Goal: Task Accomplishment & Management: Complete application form

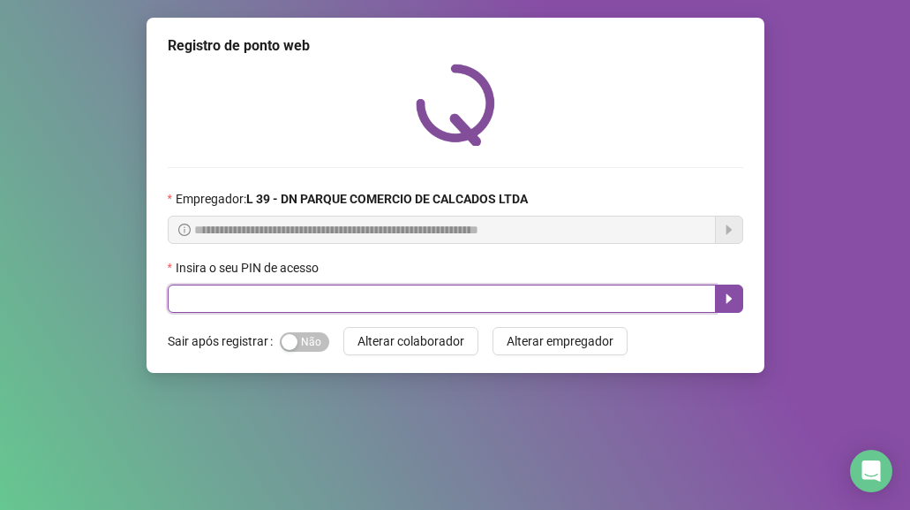
click at [215, 306] on input "text" at bounding box center [442, 298] width 548 height 28
type input "*****"
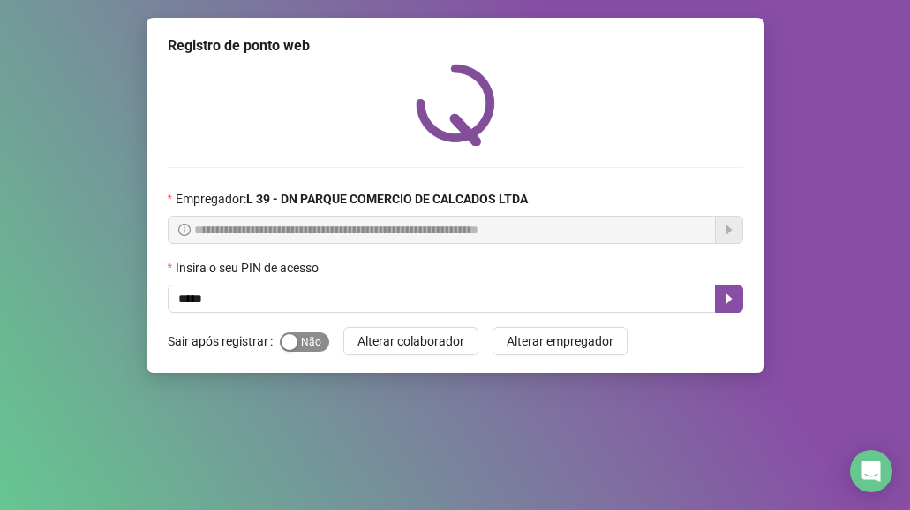
click at [303, 338] on span "Sim Não" at bounding box center [304, 341] width 49 height 19
click at [724, 297] on icon "caret-right" at bounding box center [729, 298] width 14 height 14
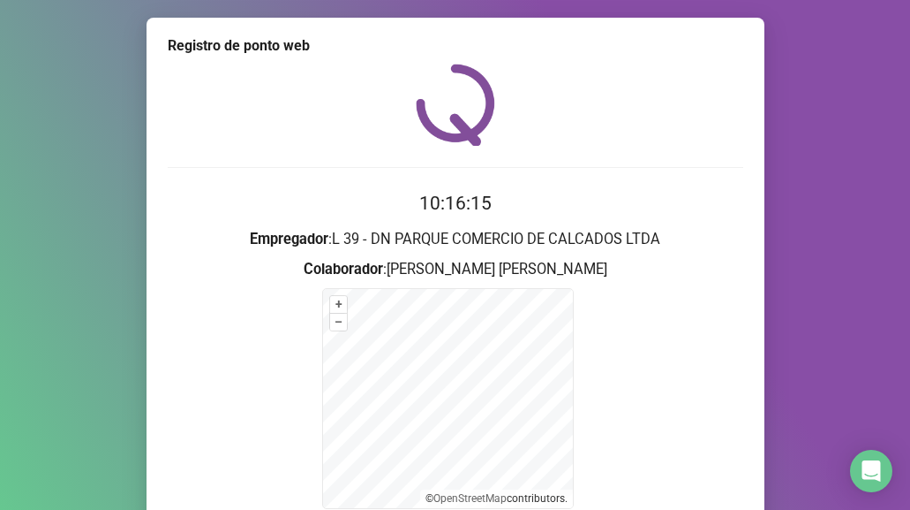
scroll to position [175, 0]
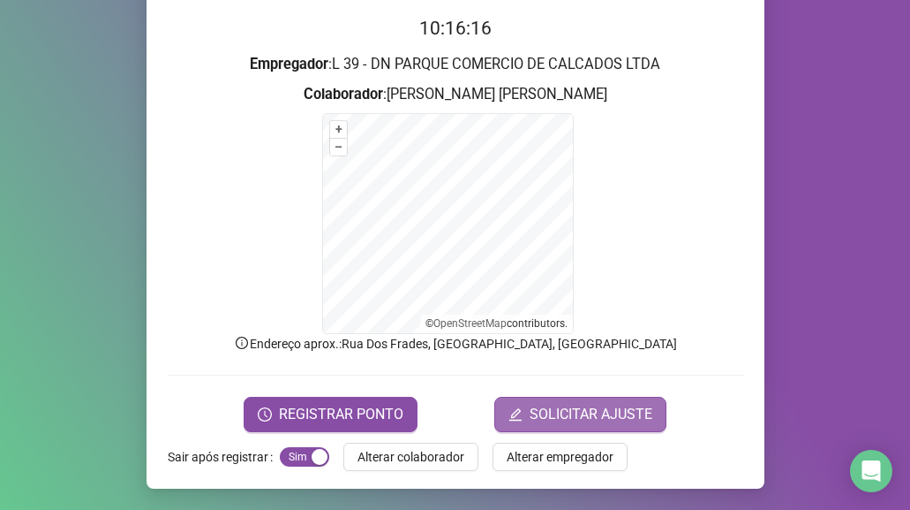
click at [547, 424] on span "SOLICITAR AJUSTE" at bounding box center [591, 414] width 123 height 21
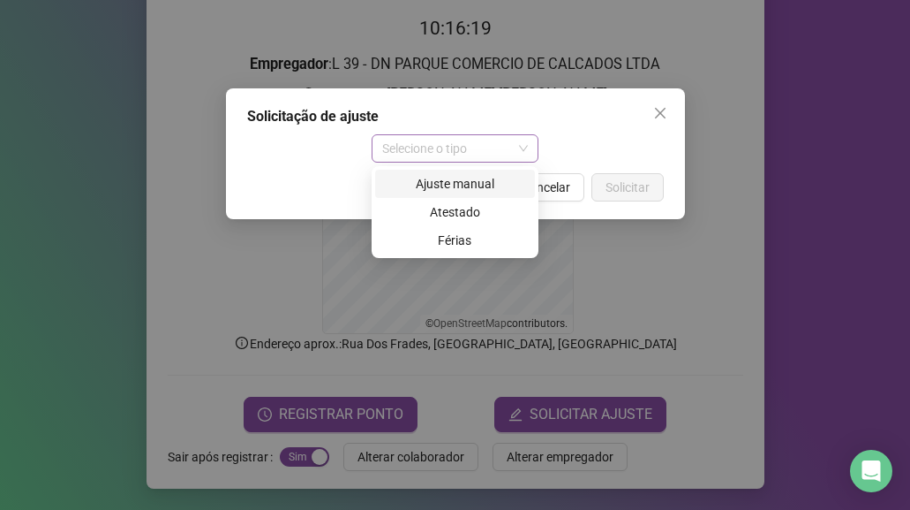
click at [525, 153] on span "Selecione o tipo" at bounding box center [455, 148] width 146 height 26
click at [504, 185] on div "Ajuste manual" at bounding box center [455, 183] width 139 height 19
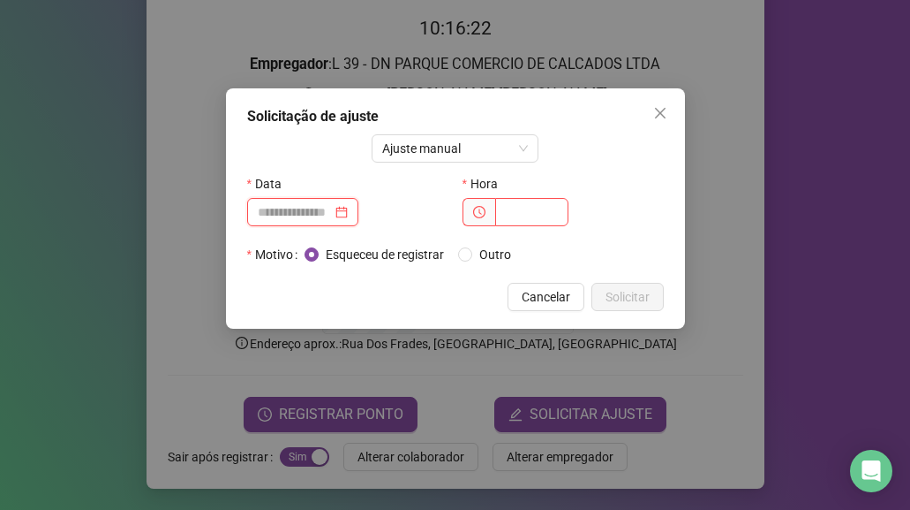
click at [332, 216] on input at bounding box center [295, 211] width 74 height 19
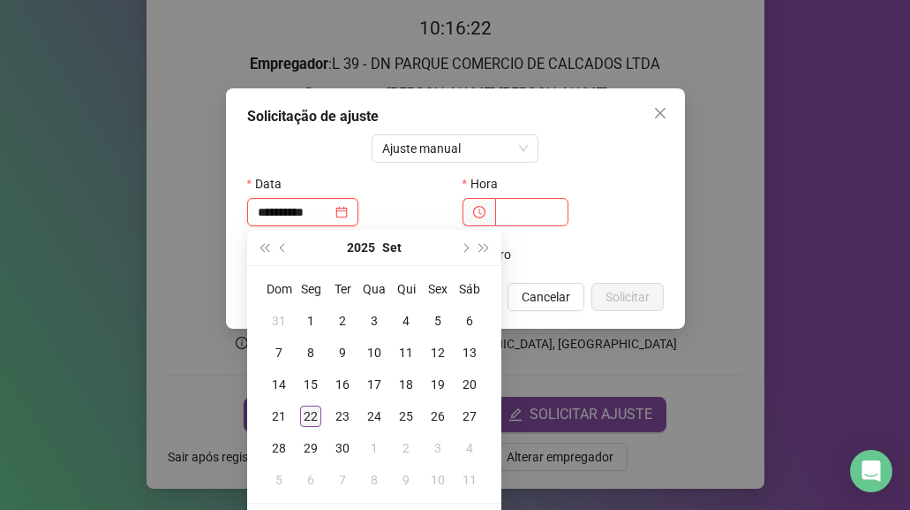
type input "**********"
click at [311, 419] on div "22" at bounding box center [310, 415] width 21 height 21
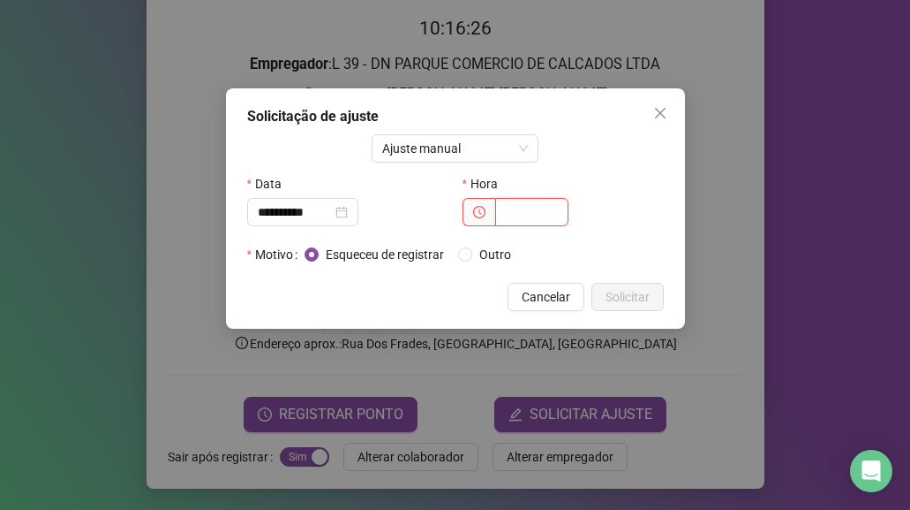
click at [542, 209] on input "text" at bounding box center [531, 212] width 73 height 28
type input "*"
type input "*****"
click at [615, 298] on span "Solicitar" at bounding box center [628, 296] width 44 height 19
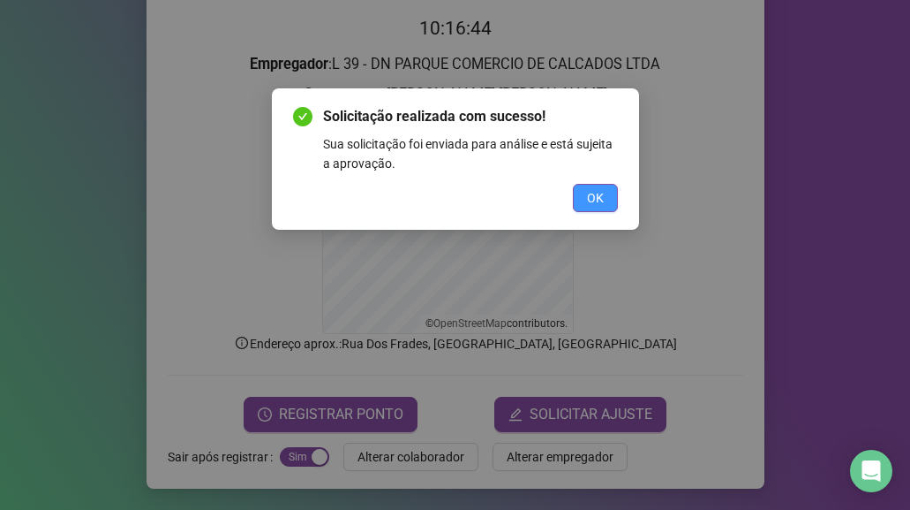
click at [611, 201] on button "OK" at bounding box center [595, 198] width 45 height 28
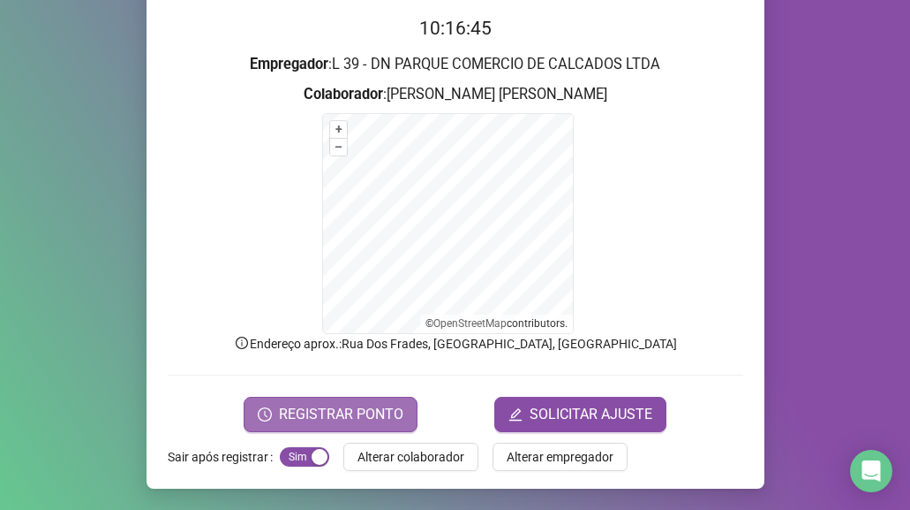
click at [358, 409] on span "REGISTRAR PONTO" at bounding box center [341, 414] width 125 height 21
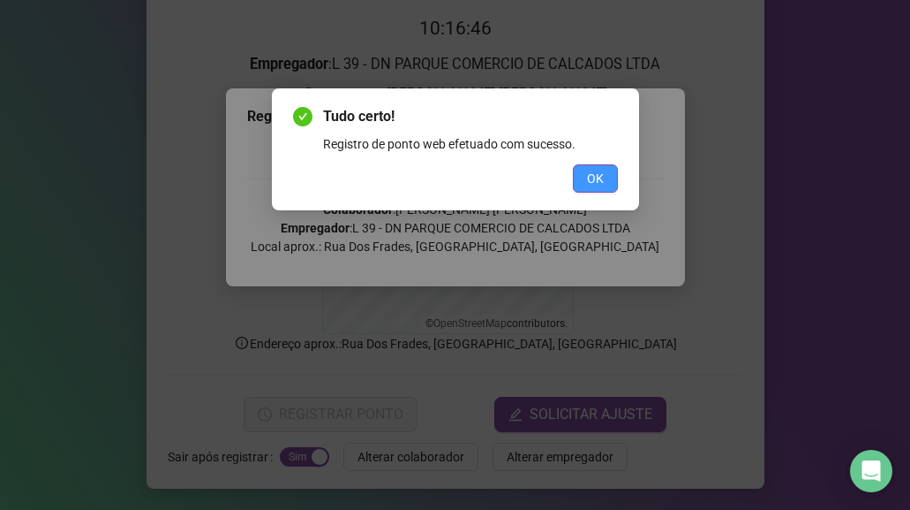
click at [599, 187] on span "OK" at bounding box center [595, 178] width 17 height 19
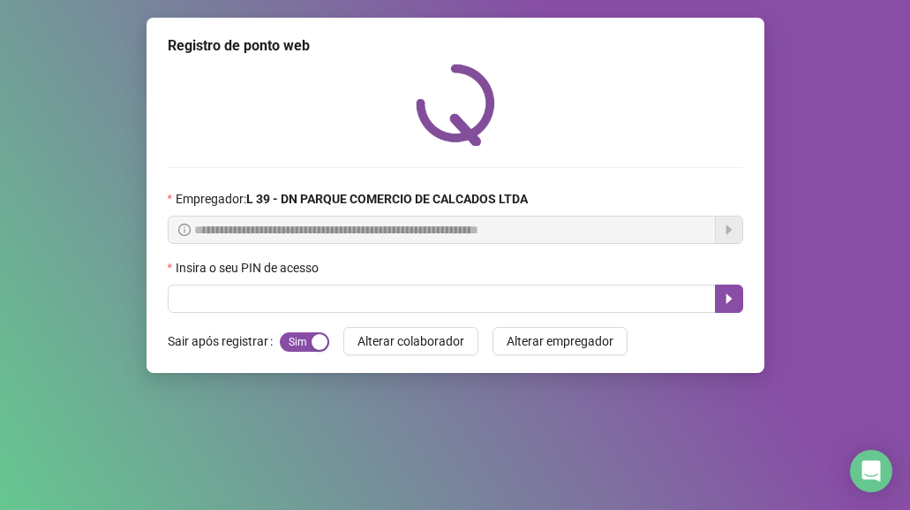
scroll to position [0, 0]
